Goal: Task Accomplishment & Management: Manage account settings

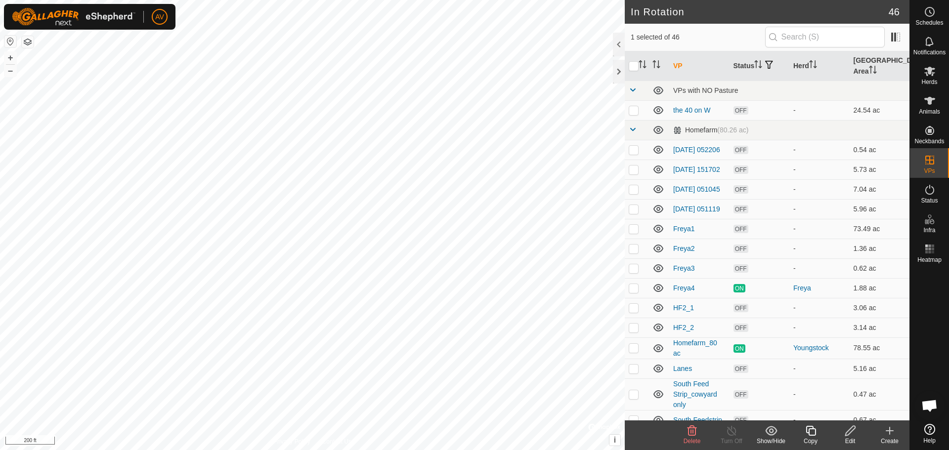
click at [847, 438] on div "Edit" at bounding box center [850, 441] width 40 height 9
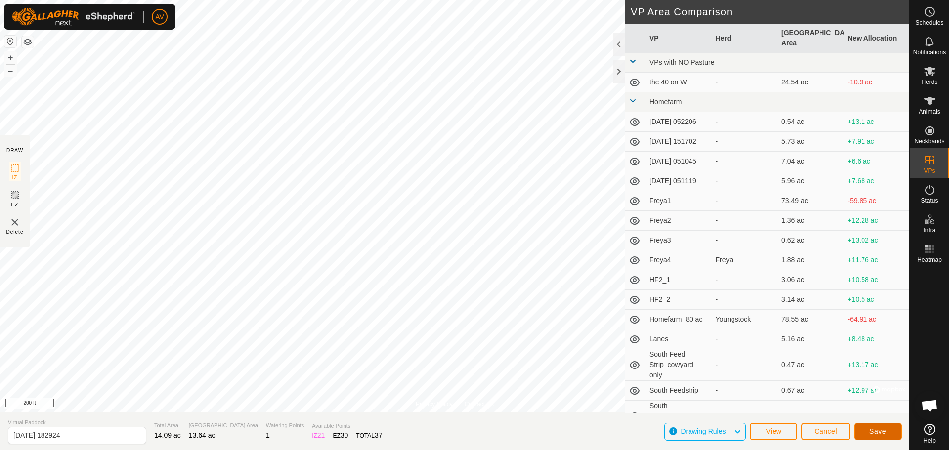
click at [857, 429] on button "Save" at bounding box center [877, 431] width 47 height 17
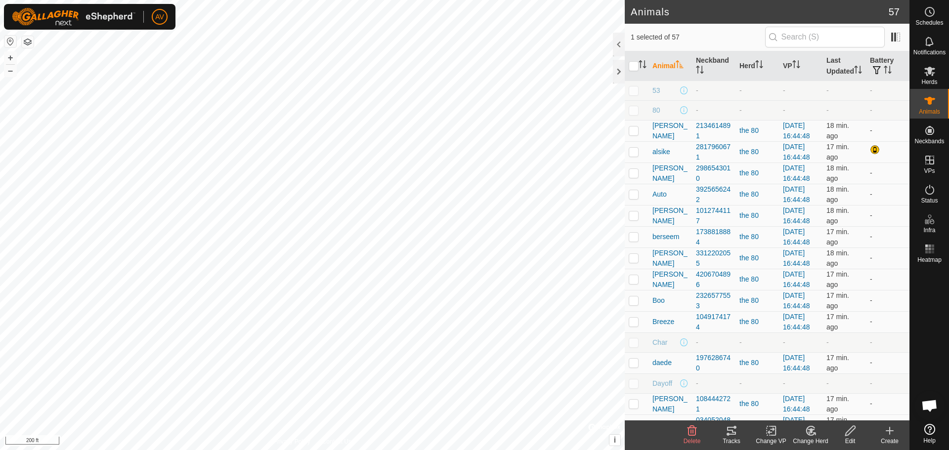
click at [720, 430] on tracks-svg-icon at bounding box center [732, 431] width 40 height 12
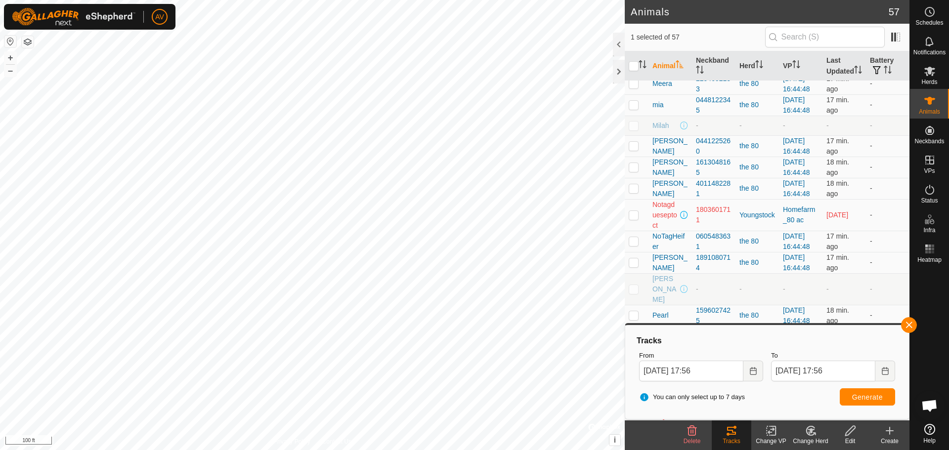
scroll to position [939, 0]
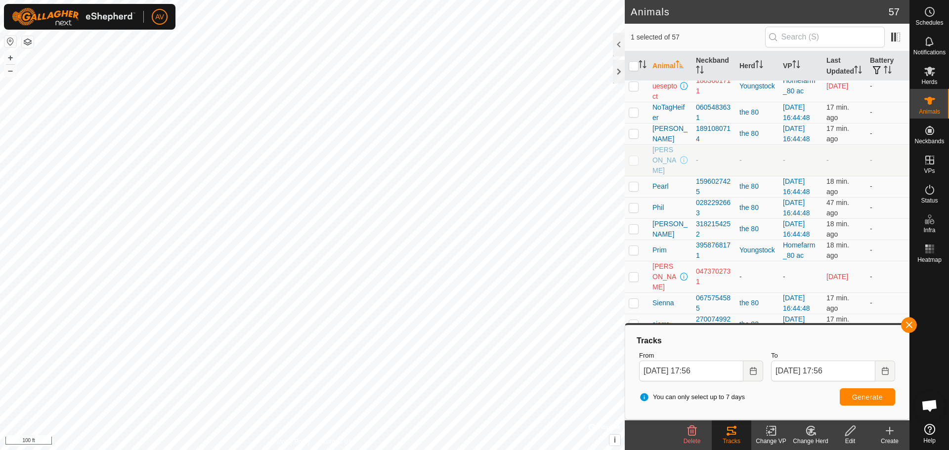
checkbox input "false"
click at [637, 182] on p-checkbox at bounding box center [634, 186] width 10 height 8
checkbox input "true"
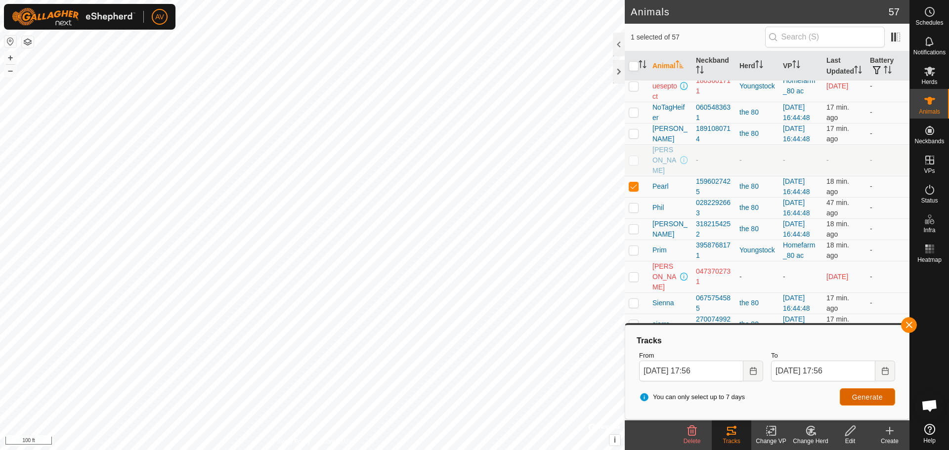
click at [859, 396] on span "Generate" at bounding box center [867, 397] width 31 height 8
click at [926, 52] on span "Notifications" at bounding box center [929, 52] width 32 height 6
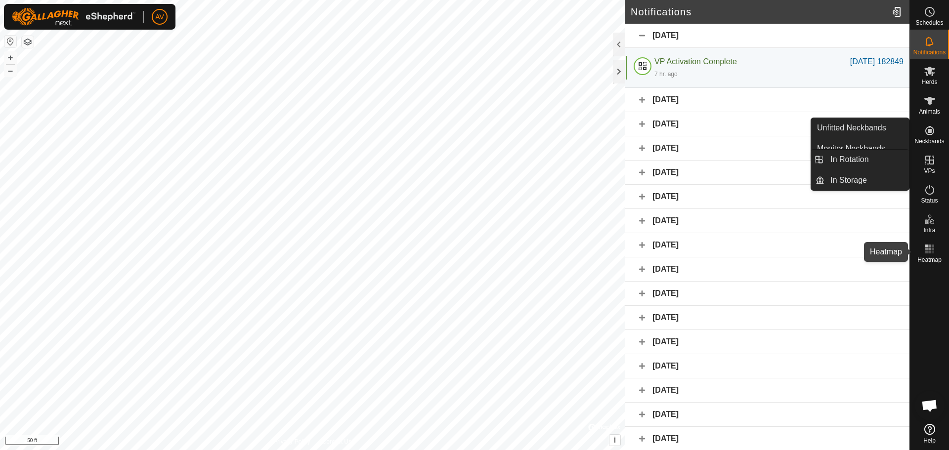
click at [935, 253] on icon at bounding box center [930, 249] width 12 height 12
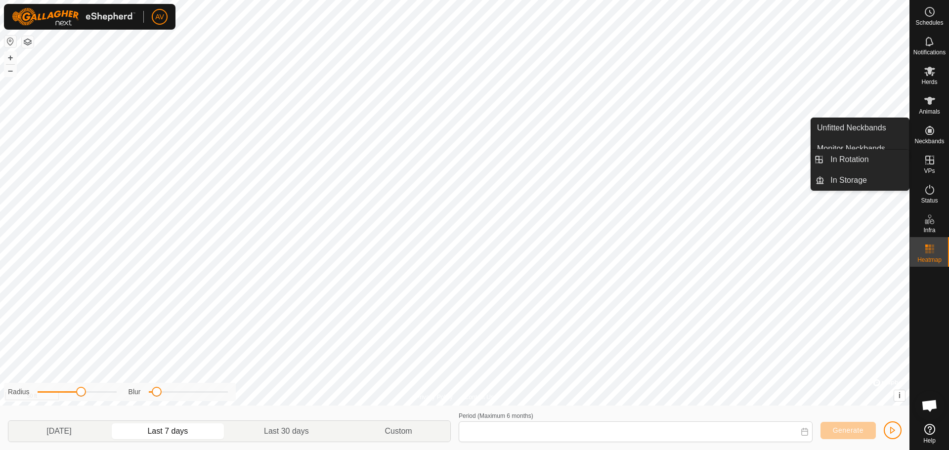
type input "[DATE] - [DATE]"
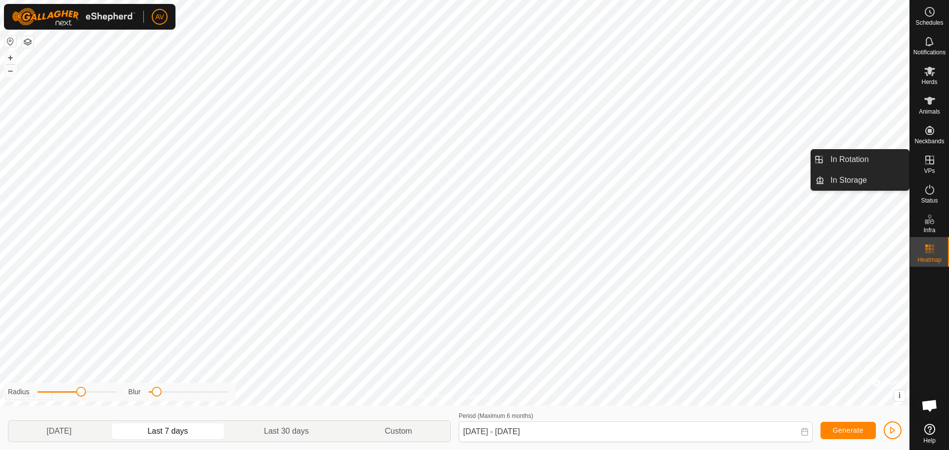
click at [932, 159] on icon at bounding box center [930, 160] width 12 height 12
drag, startPoint x: 904, startPoint y: 164, endPoint x: 879, endPoint y: 161, distance: 25.3
click at [879, 161] on link "In Rotation" at bounding box center [866, 160] width 85 height 20
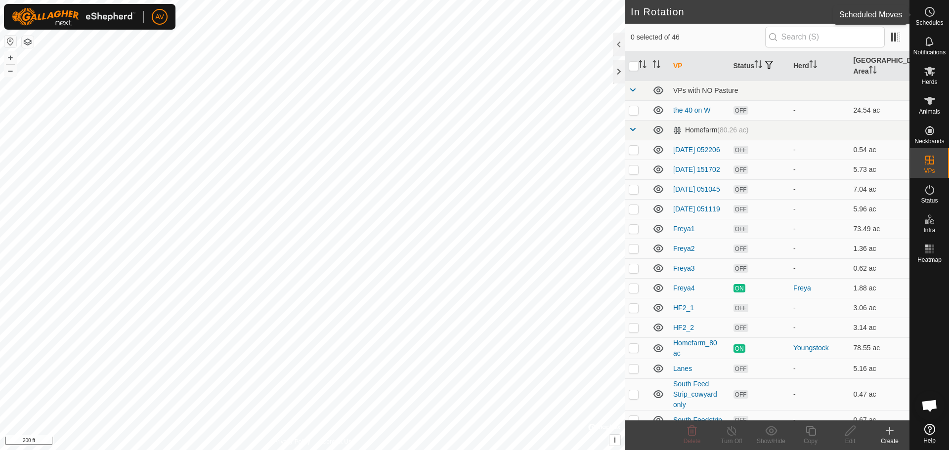
click at [942, 13] on div "Schedules" at bounding box center [929, 15] width 39 height 30
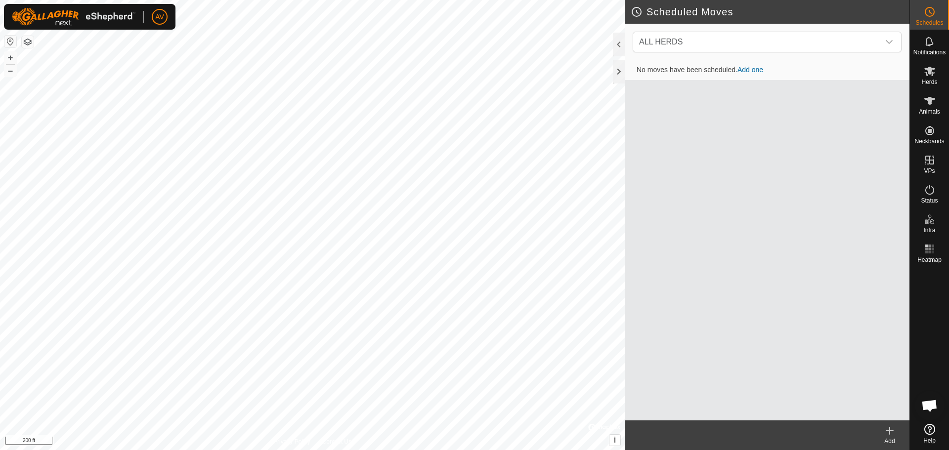
click at [742, 69] on link "Add one" at bounding box center [750, 70] width 26 height 8
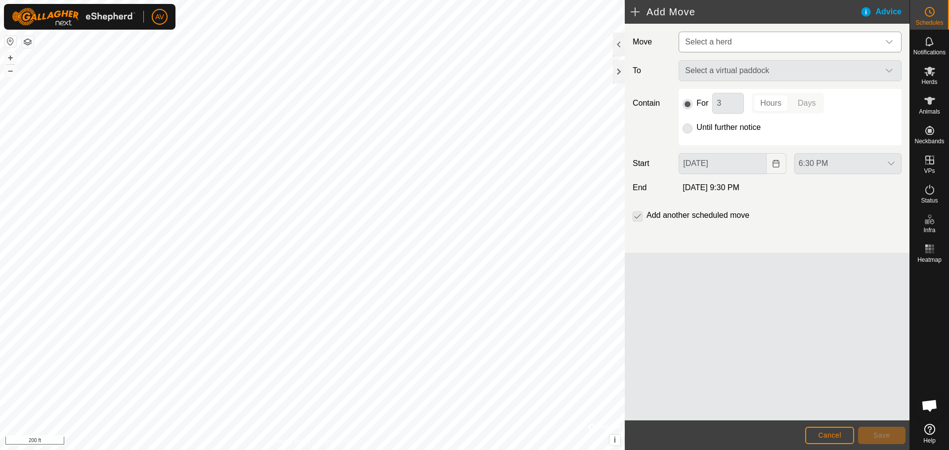
click at [794, 46] on span "Select a herd" at bounding box center [780, 42] width 198 height 20
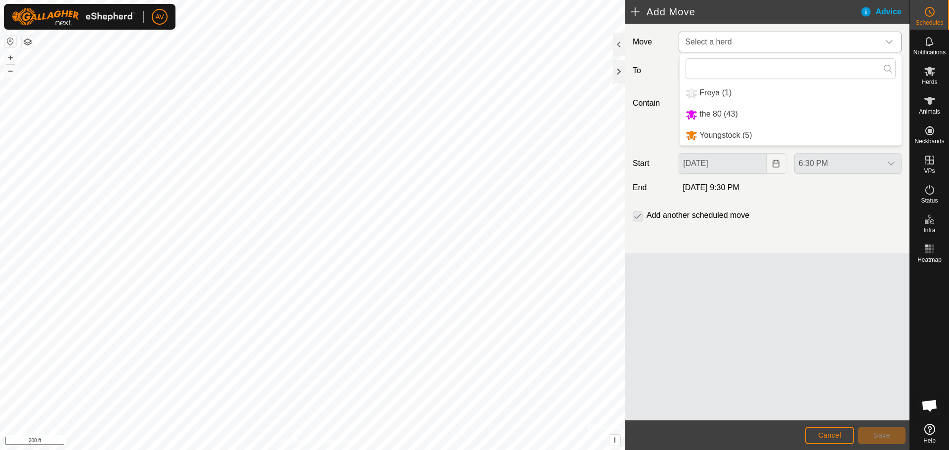
click at [763, 114] on li "the 80 (43)" at bounding box center [791, 114] width 222 height 20
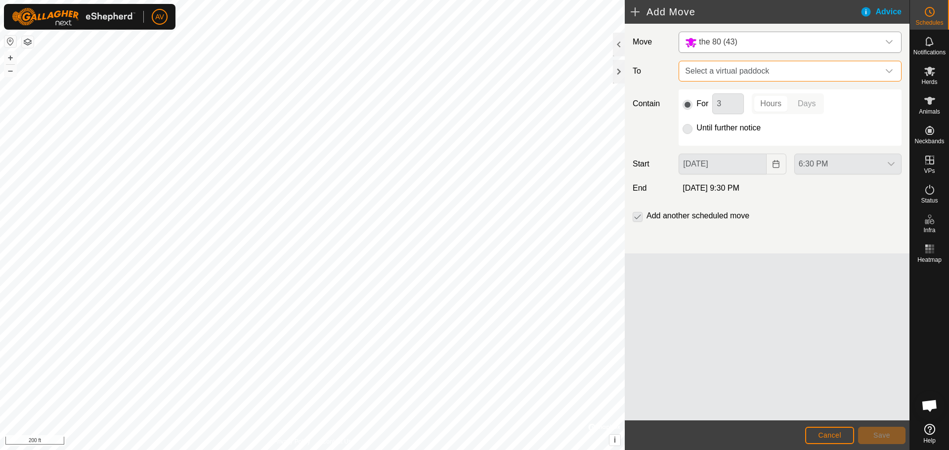
click at [792, 66] on span "Select a virtual paddock" at bounding box center [780, 71] width 198 height 20
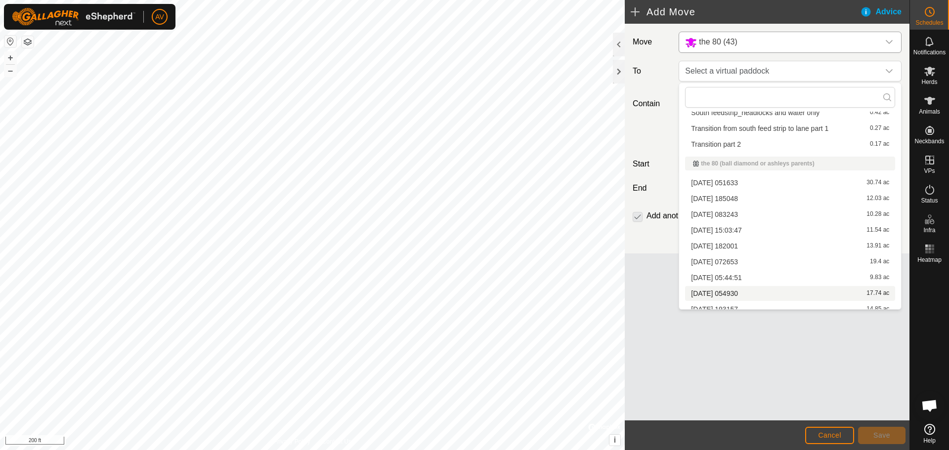
scroll to position [346, 0]
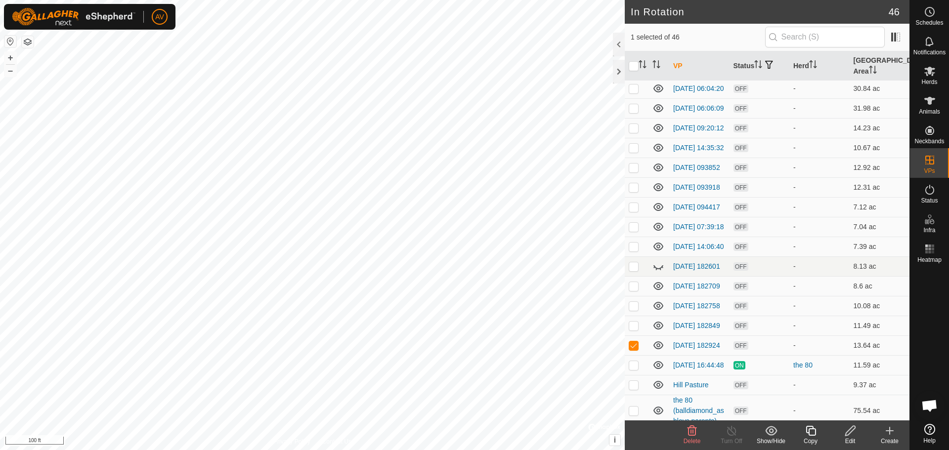
scroll to position [733, 0]
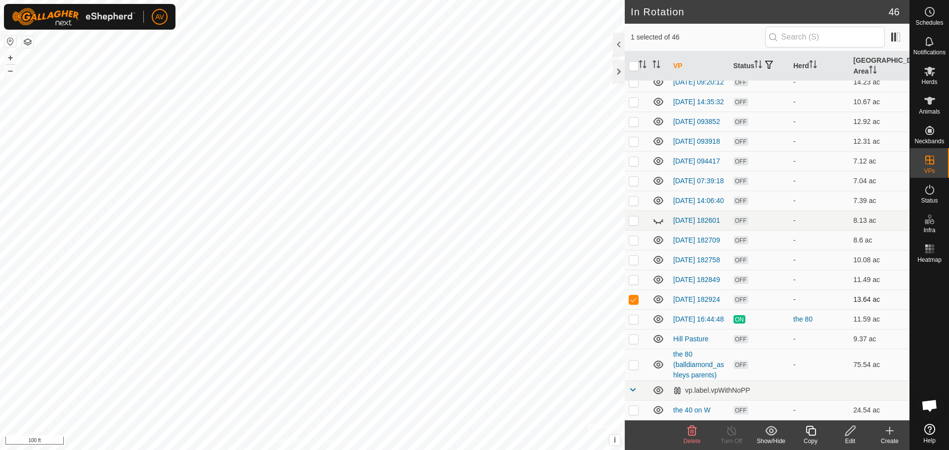
click at [634, 299] on p-checkbox at bounding box center [634, 300] width 10 height 8
click at [634, 297] on p-checkbox at bounding box center [634, 300] width 10 height 8
checkbox input "true"
click at [934, 14] on icon at bounding box center [930, 12] width 12 height 12
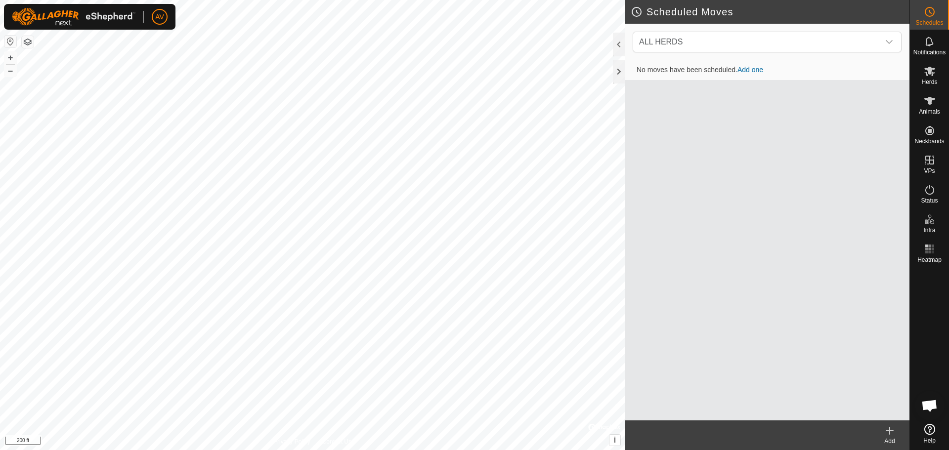
click at [749, 72] on link "Add one" at bounding box center [750, 70] width 26 height 8
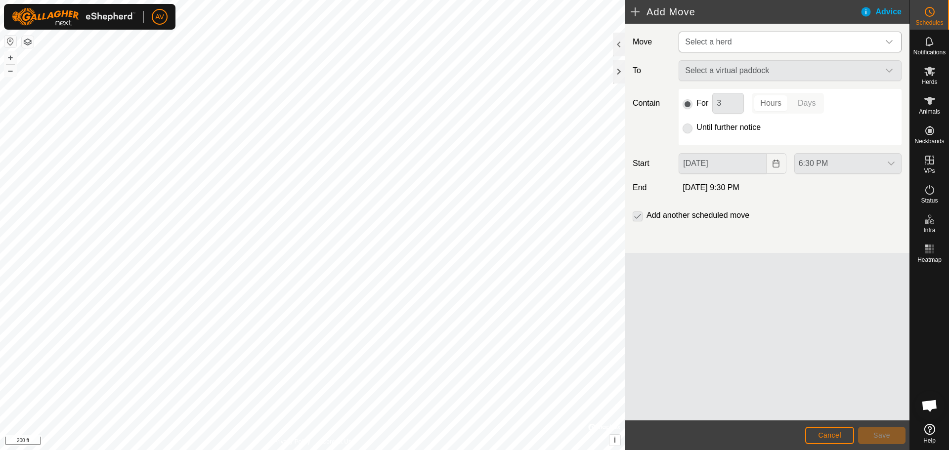
click at [773, 43] on span "Select a herd" at bounding box center [780, 42] width 198 height 20
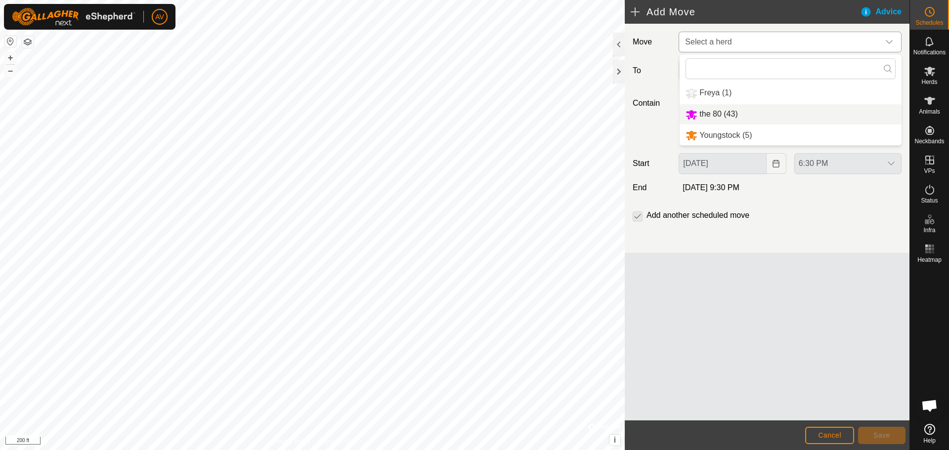
click at [747, 119] on li "the 80 (43)" at bounding box center [791, 114] width 222 height 20
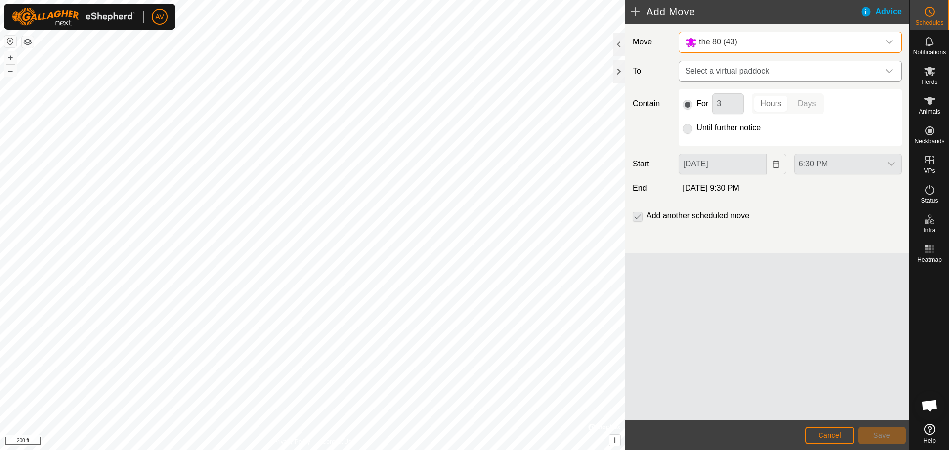
click at [747, 70] on span "Select a virtual paddock" at bounding box center [780, 71] width 198 height 20
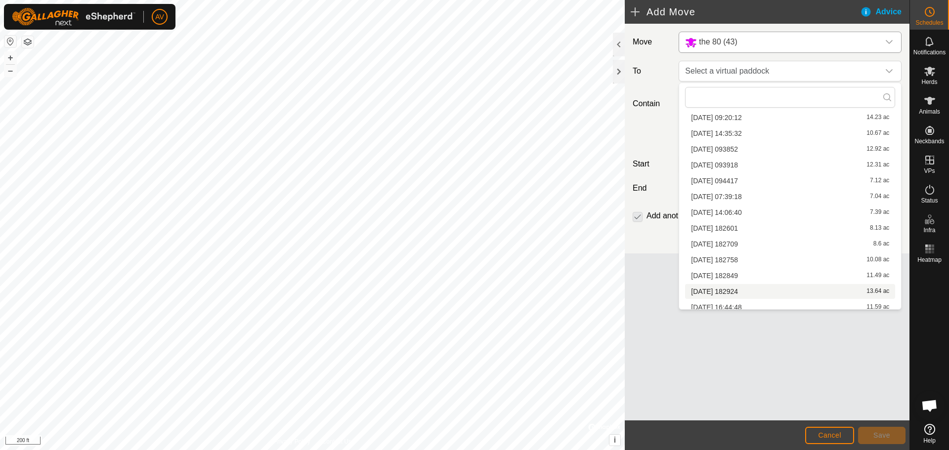
scroll to position [597, 0]
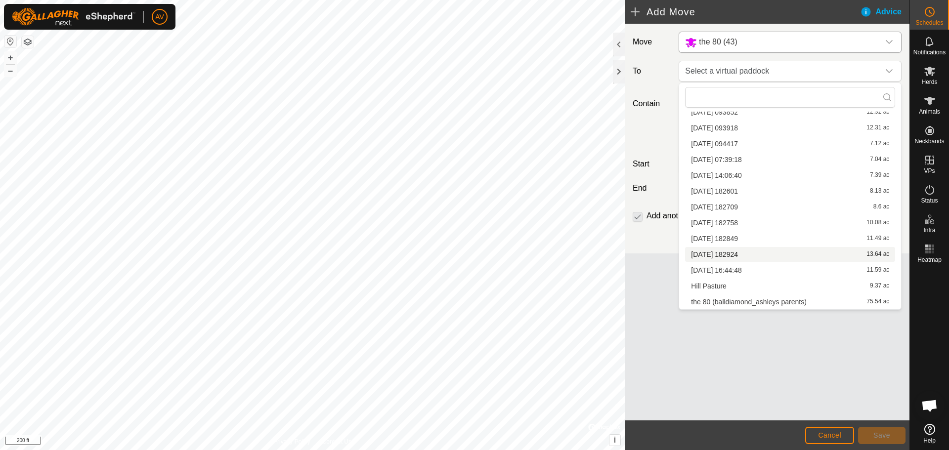
click at [706, 258] on li "[DATE] 182924 13.64 ac" at bounding box center [790, 254] width 210 height 15
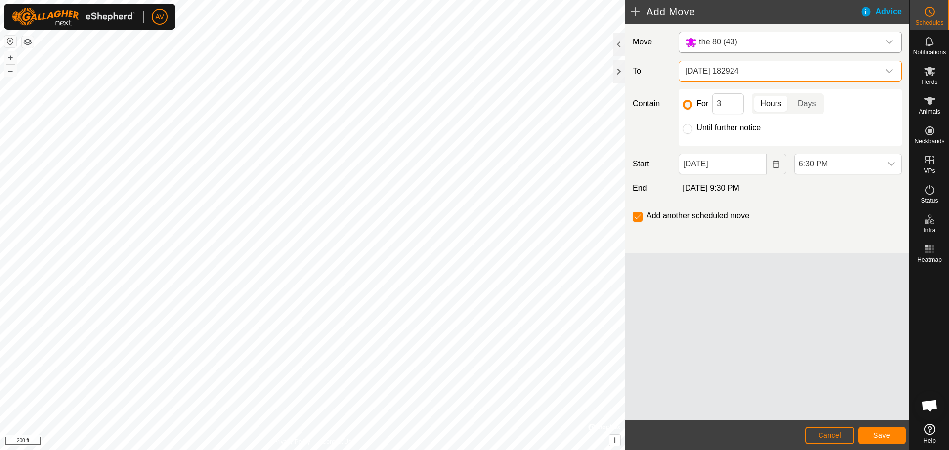
click at [758, 74] on span "[DATE] 182924" at bounding box center [780, 71] width 198 height 20
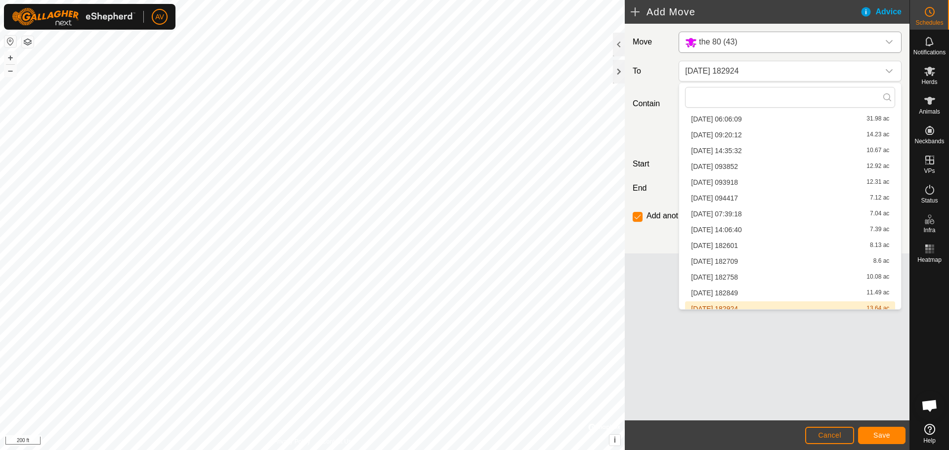
scroll to position [550, 0]
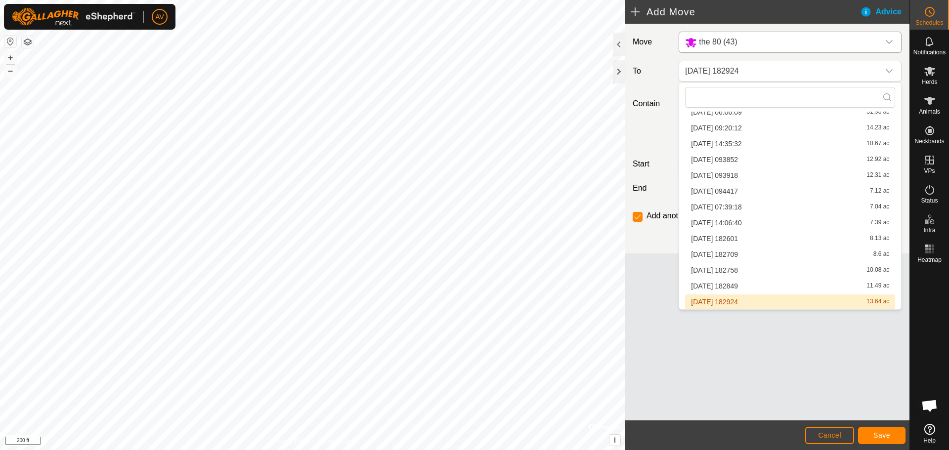
click at [727, 301] on li "[DATE] 182924 13.64 ac" at bounding box center [790, 302] width 210 height 15
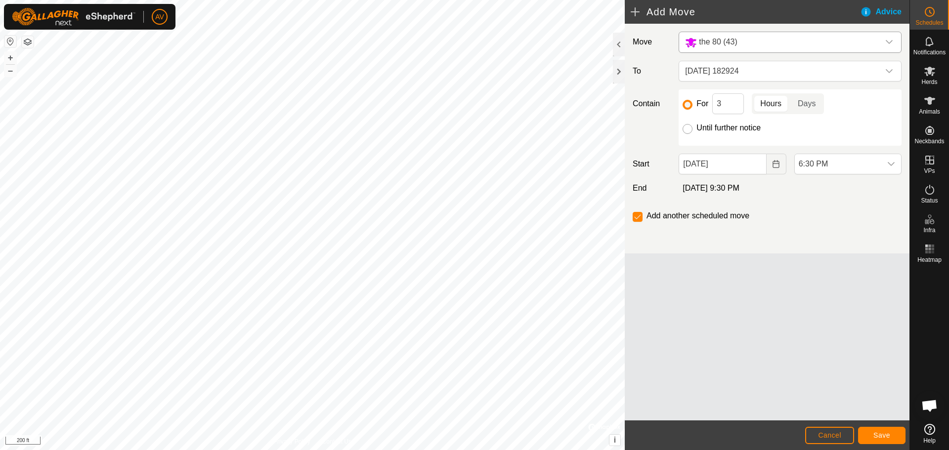
click at [688, 129] on input "Until further notice" at bounding box center [688, 129] width 10 height 10
radio input "true"
checkbox input "false"
click at [775, 167] on icon "Choose Date" at bounding box center [776, 164] width 8 height 8
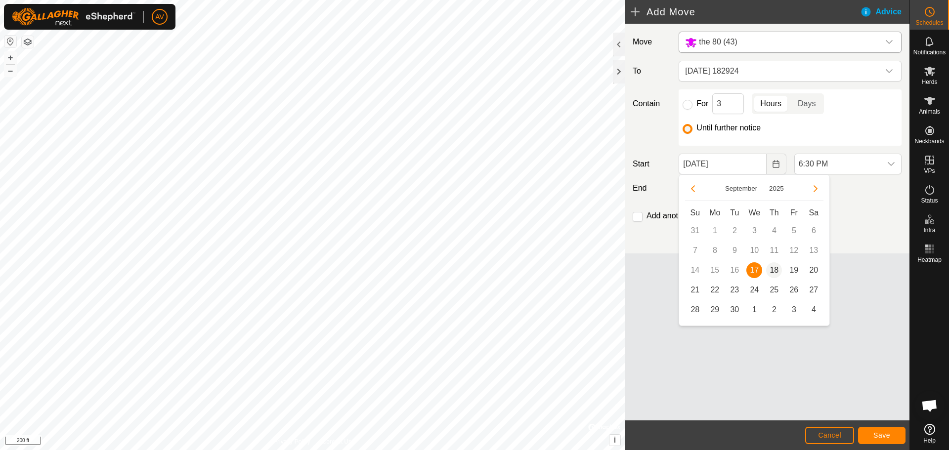
click at [779, 269] on span "18" at bounding box center [774, 270] width 16 height 16
type input "[DATE]"
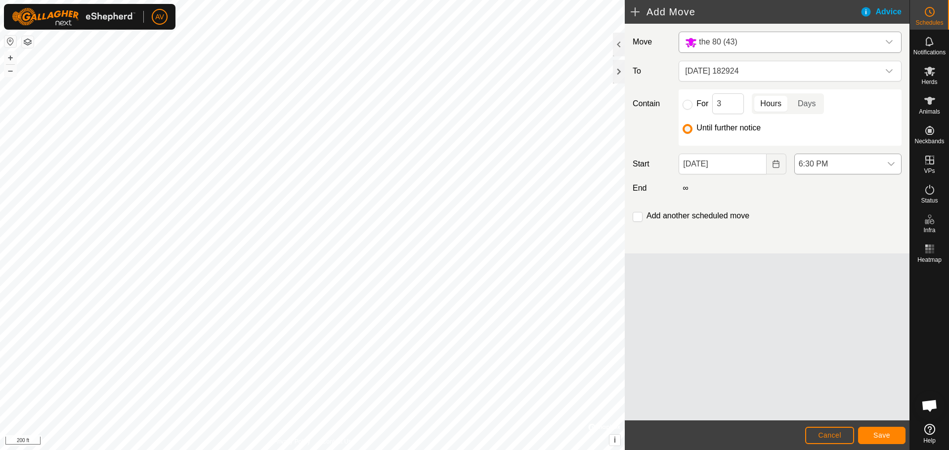
click at [891, 163] on icon "dropdown trigger" at bounding box center [891, 164] width 8 height 8
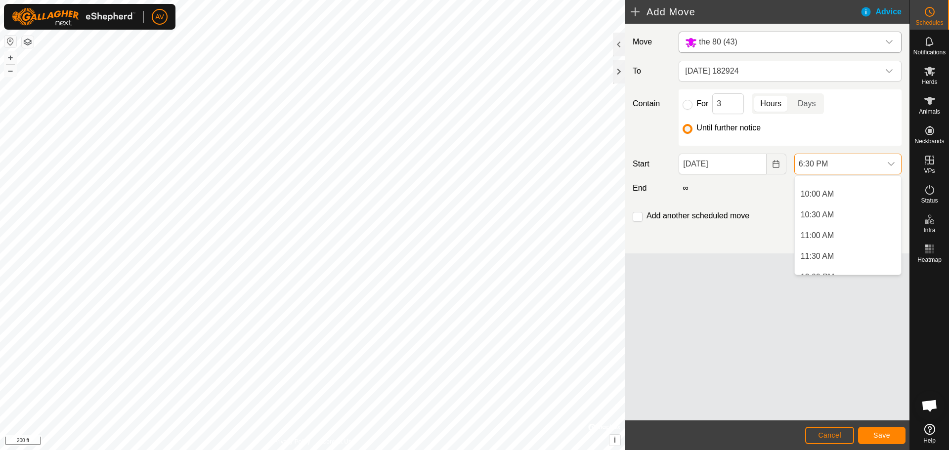
scroll to position [402, 0]
click at [842, 184] on li "12:00 PM" at bounding box center [848, 186] width 106 height 20
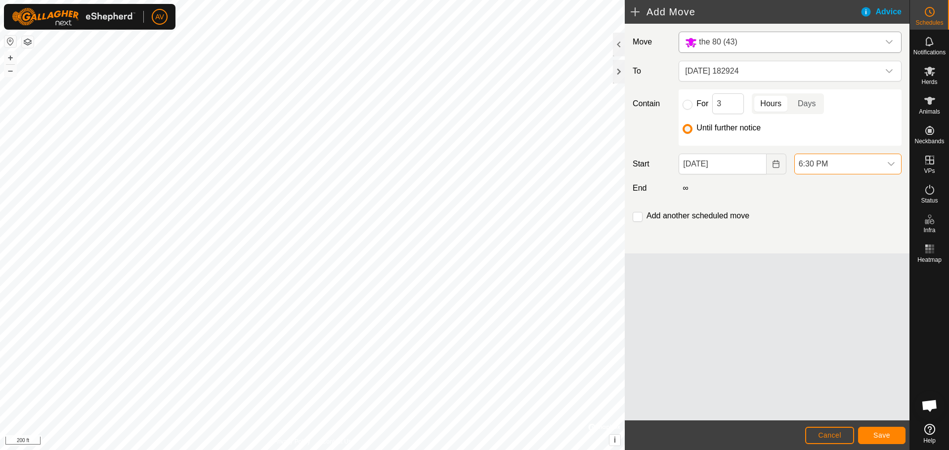
scroll to position [689, 0]
click at [764, 303] on div "Move the 80 (43) To [DATE] 182924 Contain For 3 Hours Days Until further notice…" at bounding box center [767, 222] width 285 height 397
click at [877, 436] on span "Save" at bounding box center [881, 435] width 17 height 8
